Goal: Transaction & Acquisition: Book appointment/travel/reservation

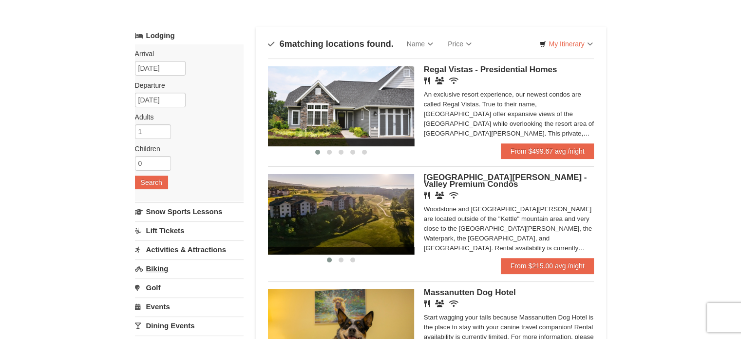
scroll to position [97, 0]
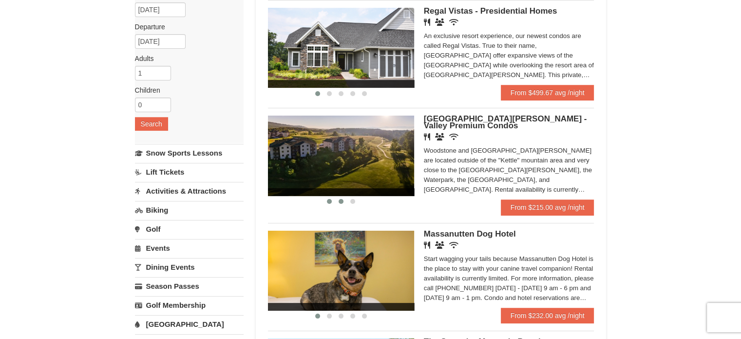
click at [340, 202] on span at bounding box center [341, 201] width 5 height 5
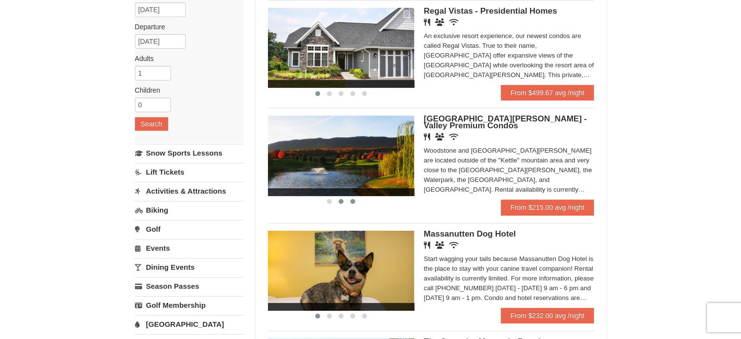
click at [351, 200] on span at bounding box center [352, 201] width 5 height 5
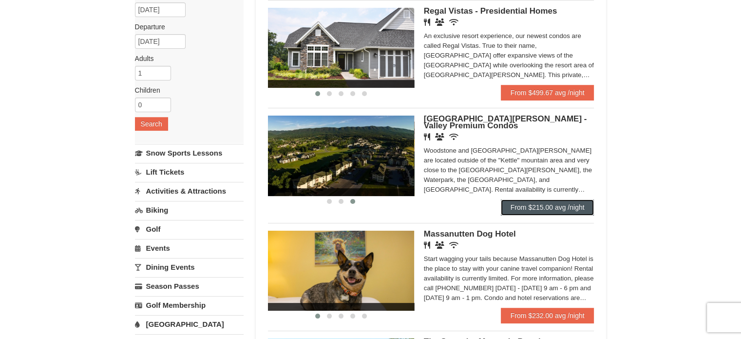
click at [544, 208] on link "From $215.00 avg /night" at bounding box center [548, 207] width 94 height 16
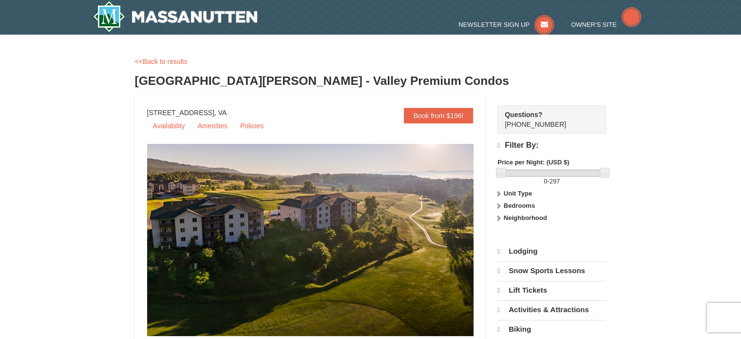
select select "10"
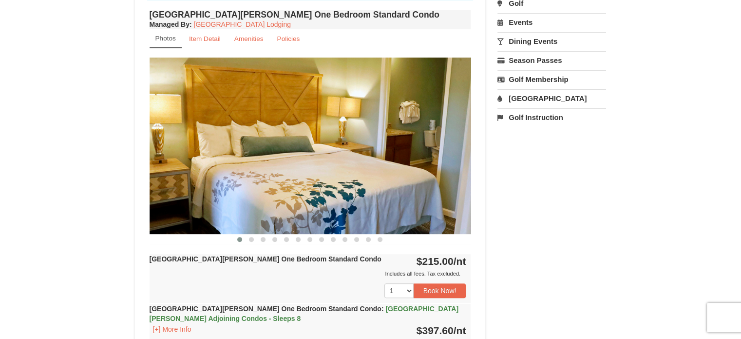
scroll to position [390, 0]
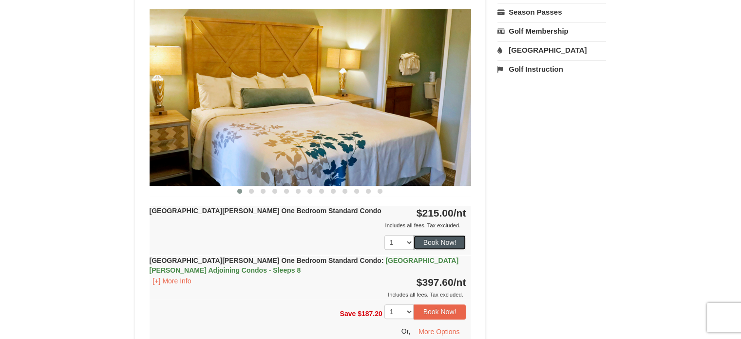
click at [441, 241] on button "Book Now!" at bounding box center [440, 242] width 53 height 15
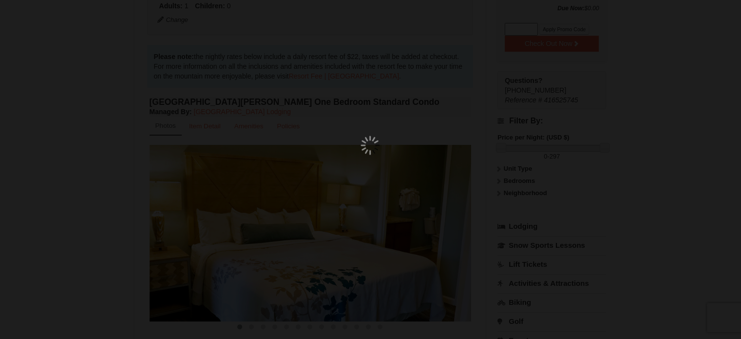
scroll to position [95, 0]
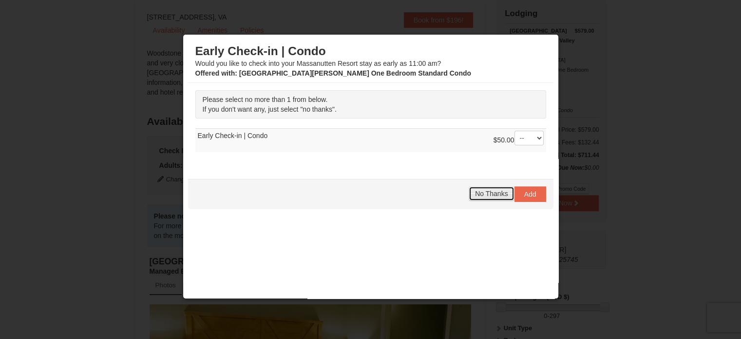
click at [482, 191] on span "No Thanks" at bounding box center [491, 194] width 33 height 8
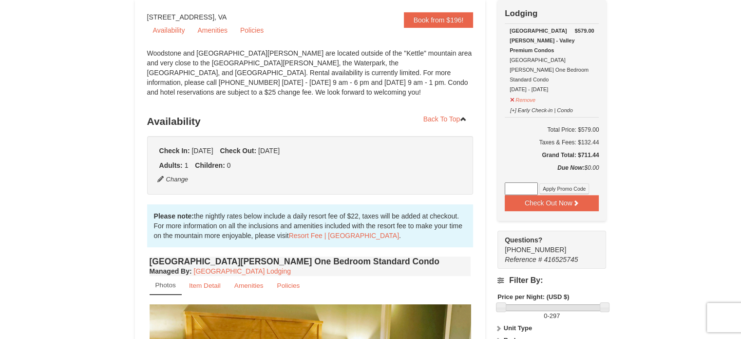
click at [516, 182] on input at bounding box center [521, 188] width 33 height 13
paste input "VAFLINGOPEN25"
type input "VAFLINGOPEN25"
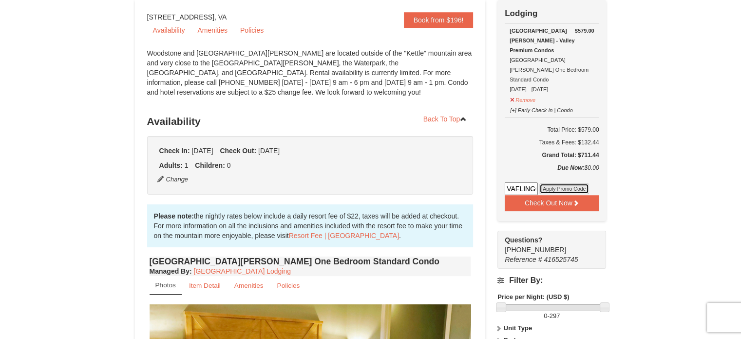
click at [562, 183] on button "Apply Promo Code" at bounding box center [565, 188] width 50 height 11
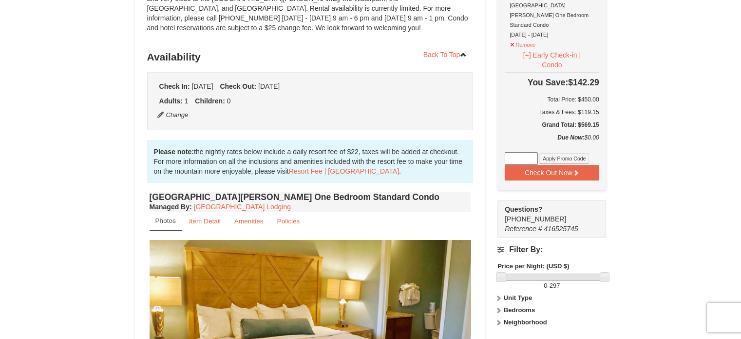
scroll to position [292, 0]
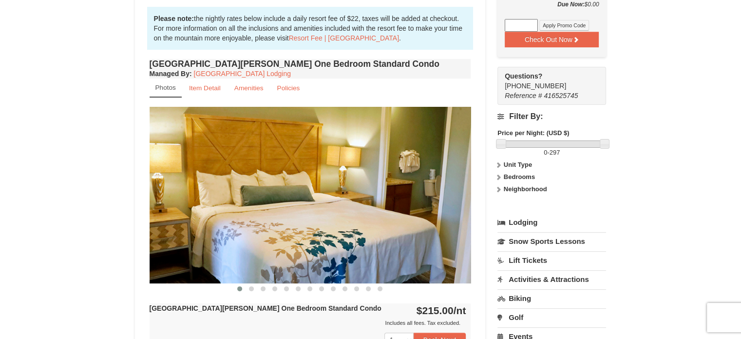
click at [498, 161] on icon at bounding box center [498, 164] width 7 height 7
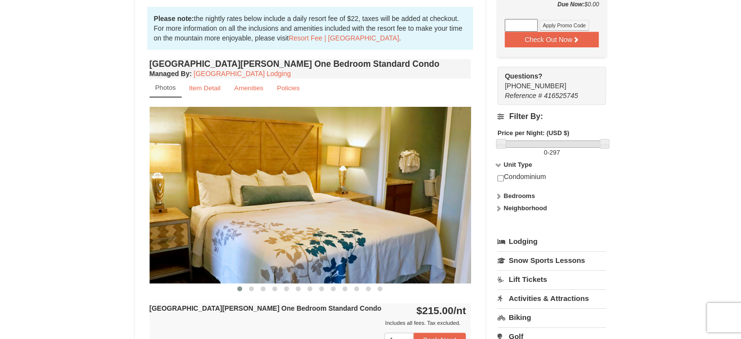
click at [498, 161] on icon at bounding box center [498, 164] width 7 height 7
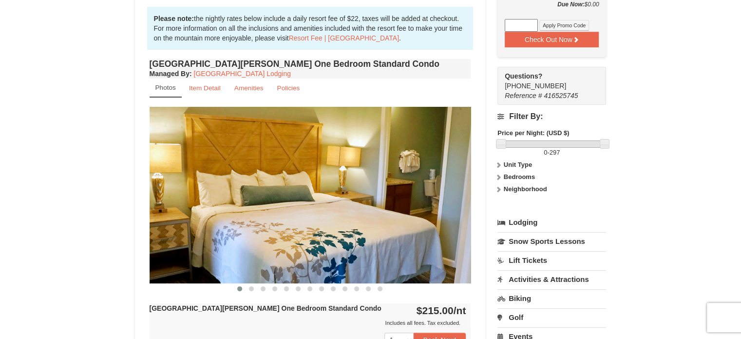
click at [497, 174] on icon at bounding box center [498, 177] width 7 height 7
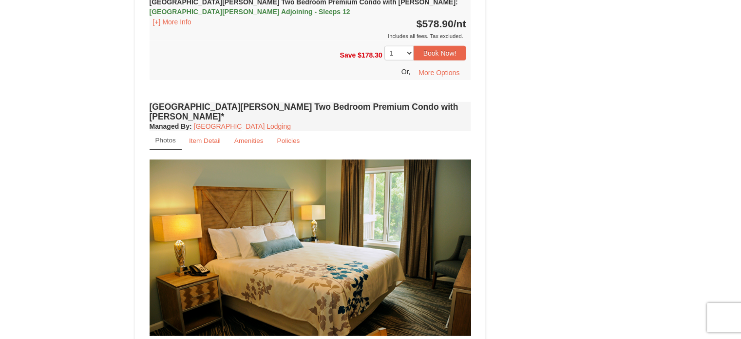
scroll to position [2572, 0]
